Goal: Navigation & Orientation: Go to known website

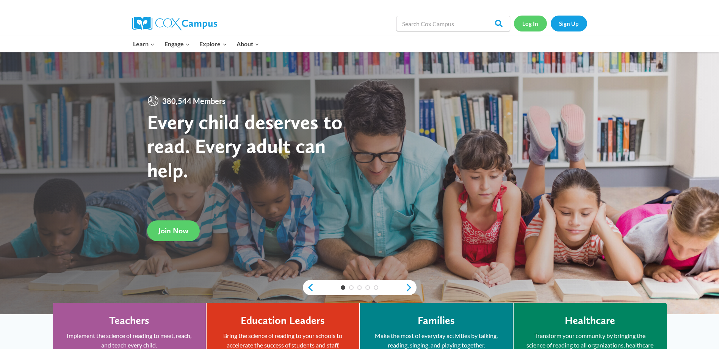
click at [540, 23] on link "Log In" at bounding box center [530, 24] width 33 height 16
click at [579, 23] on link "Sign Up" at bounding box center [569, 24] width 36 height 16
